Goal: Transaction & Acquisition: Purchase product/service

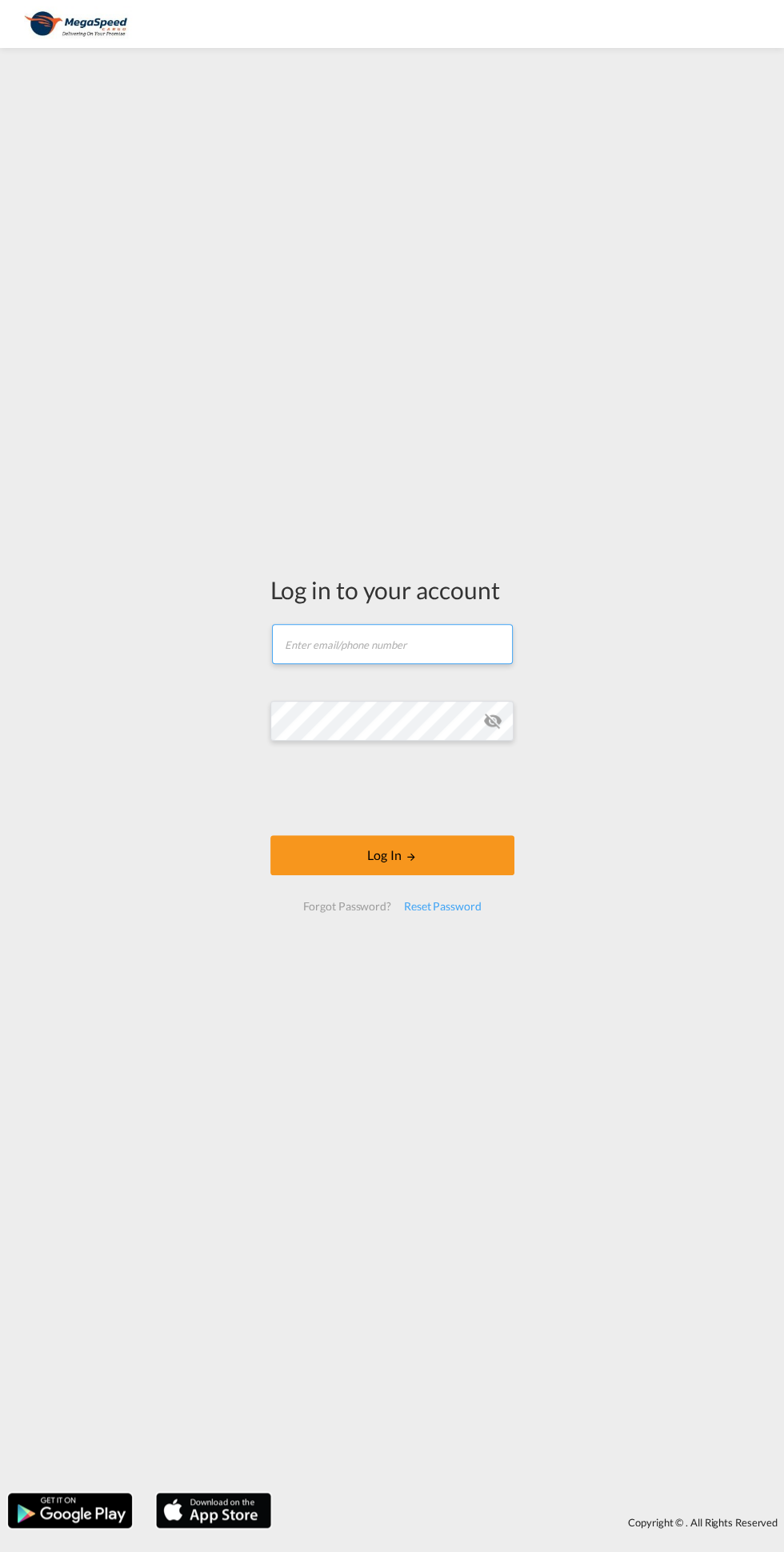
click at [398, 634] on input "text" at bounding box center [392, 643] width 240 height 40
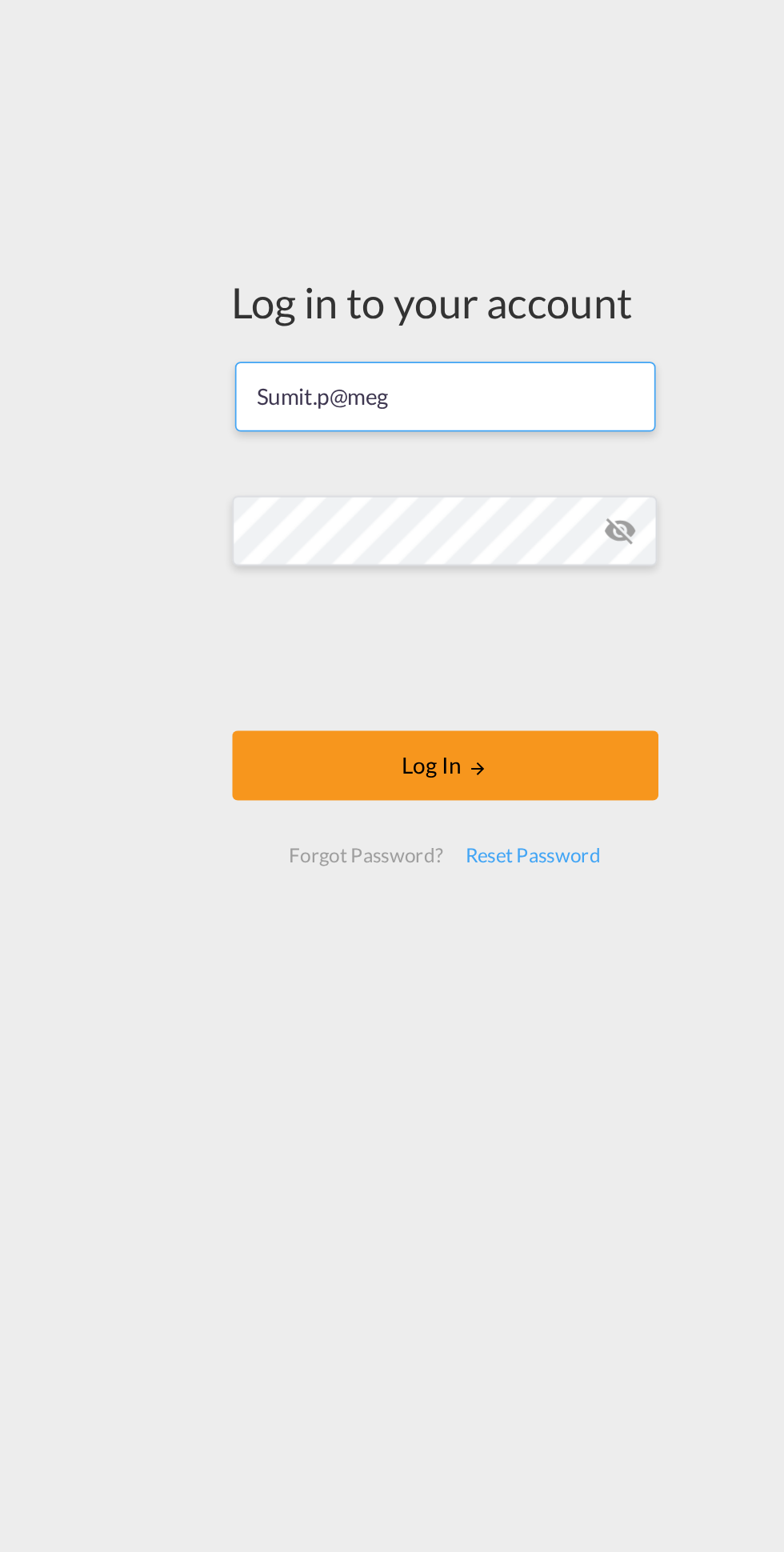
type input "Sumit.p@megaspeedcargo.com"
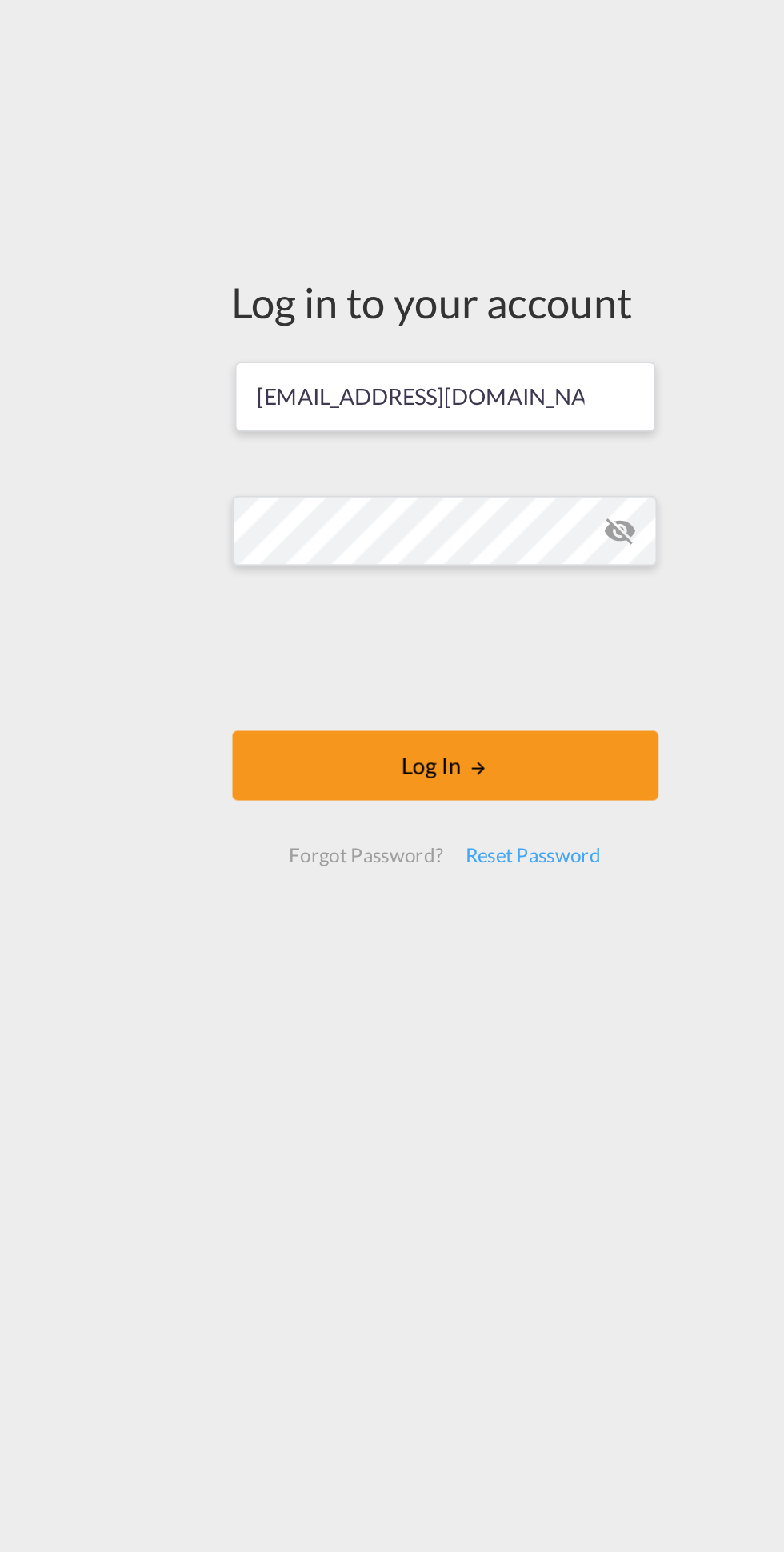
click at [496, 711] on md-icon "icon-eye-off" at bounding box center [493, 721] width 20 height 20
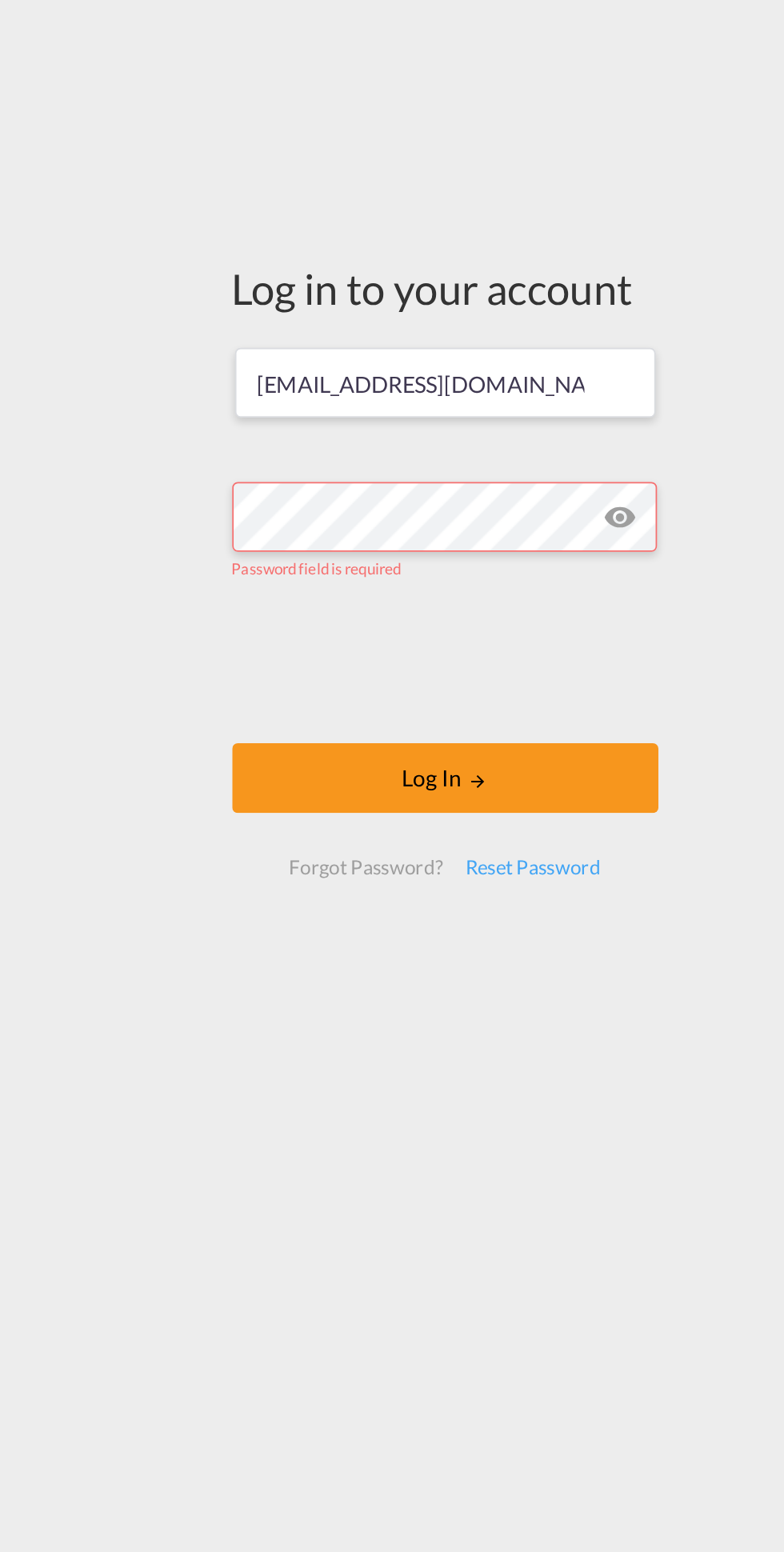
click at [489, 711] on md-icon "icon-eye-off" at bounding box center [493, 712] width 20 height 20
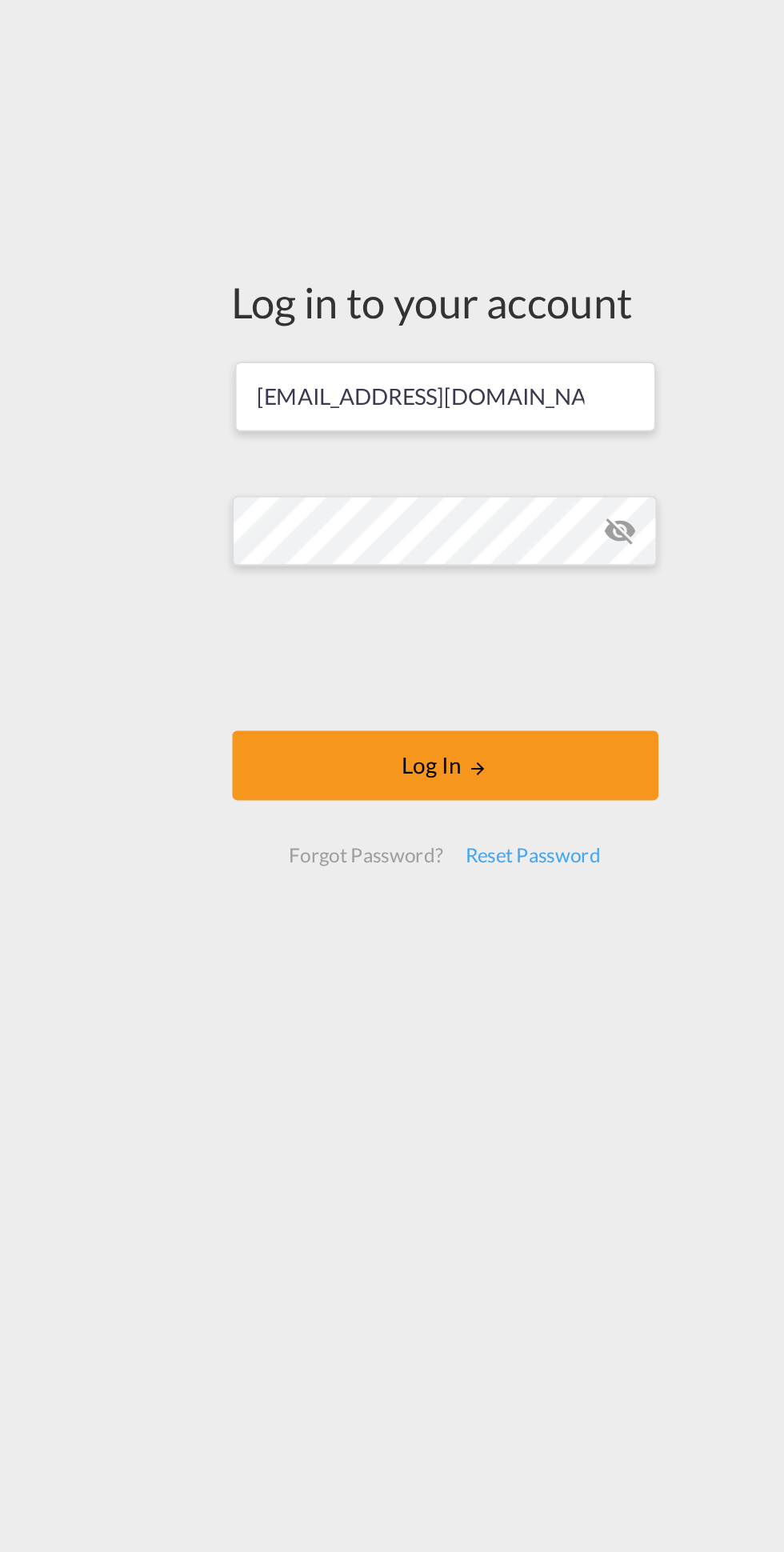
click at [488, 716] on md-icon "icon-eye-off" at bounding box center [493, 721] width 20 height 20
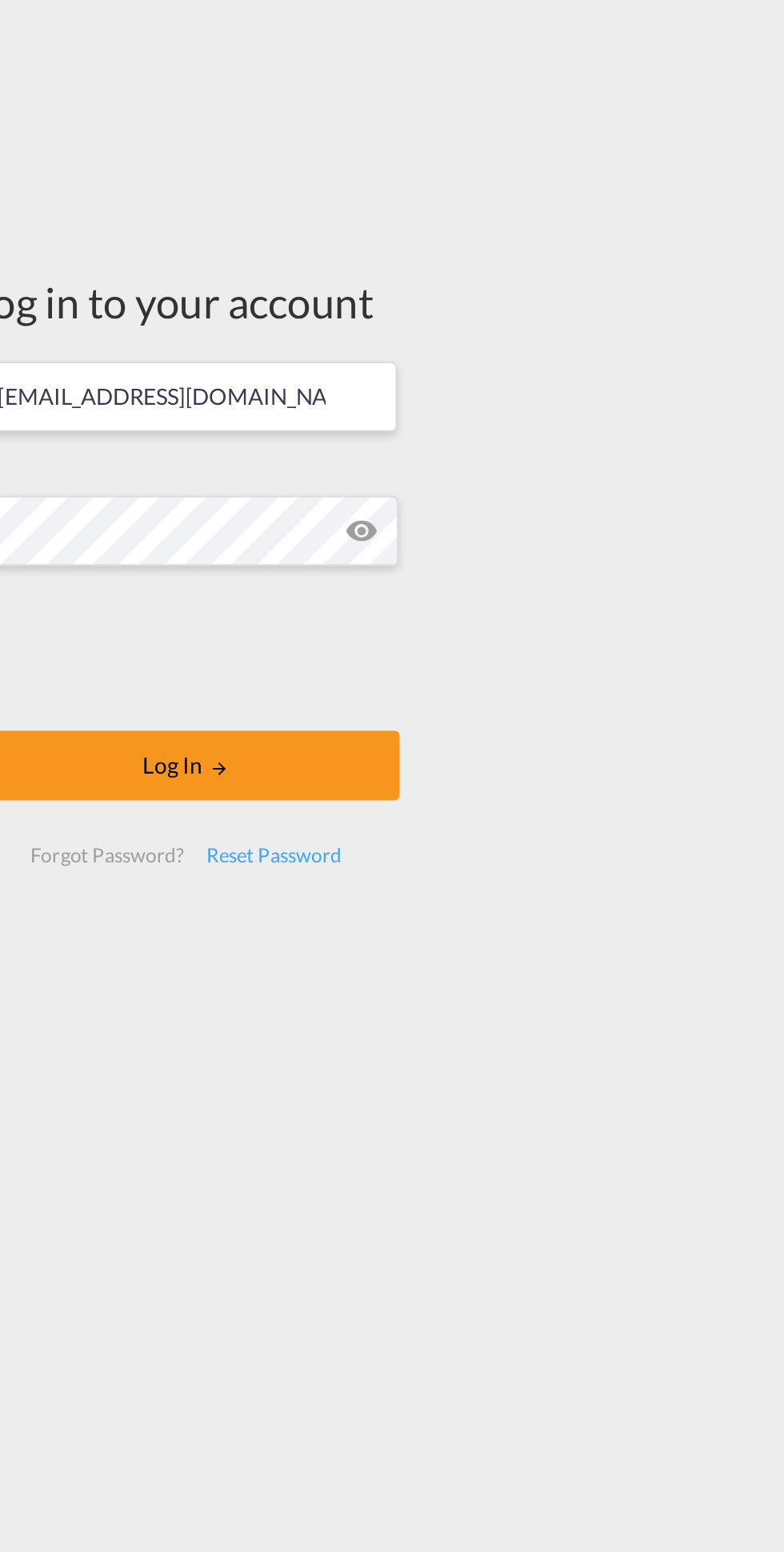
click at [350, 864] on button "Log In" at bounding box center [392, 855] width 244 height 40
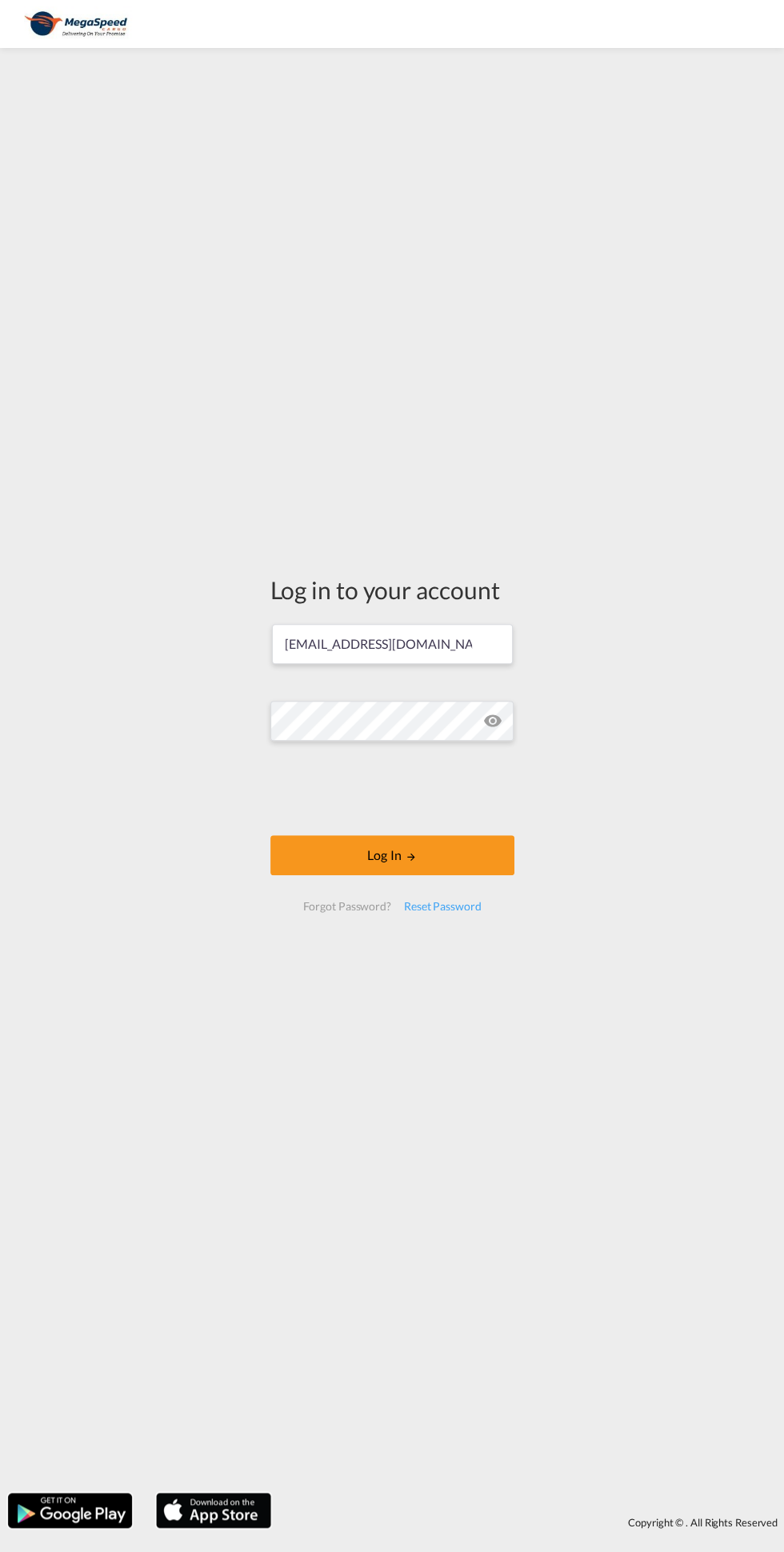
click at [452, 867] on button "Log In" at bounding box center [392, 855] width 244 height 40
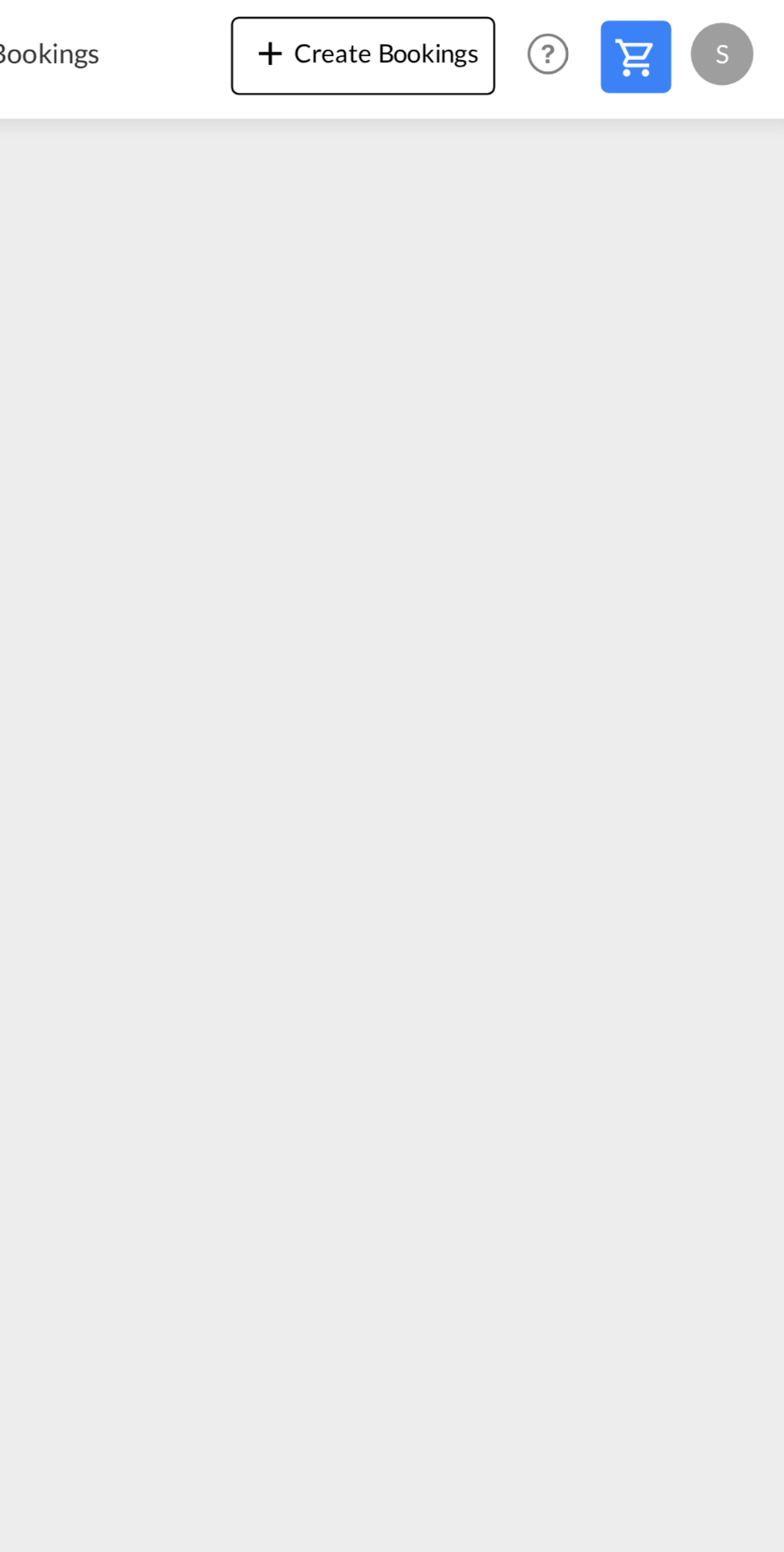
click at [511, 240] on iframe at bounding box center [392, 792] width 784 height 1483
